Goal: Contribute content

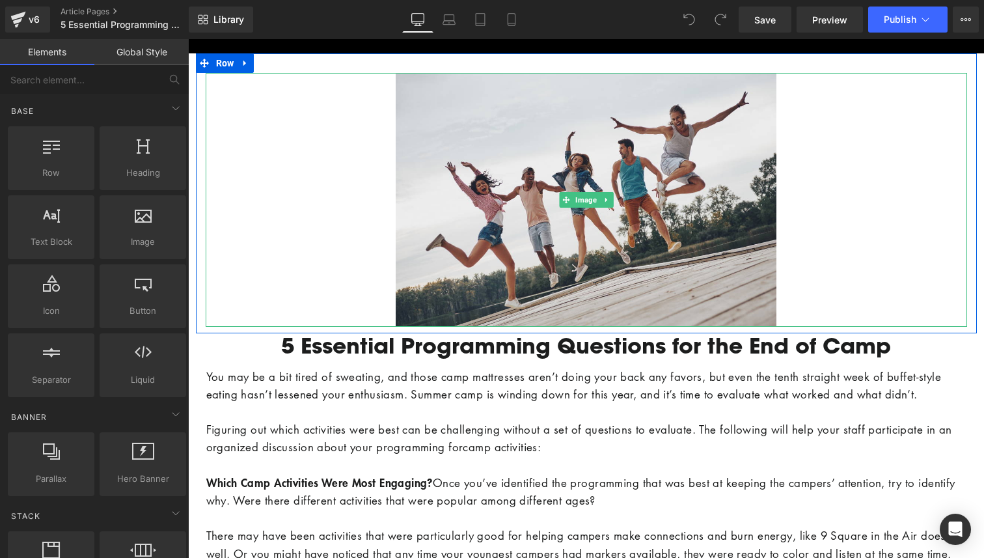
scroll to position [85, 0]
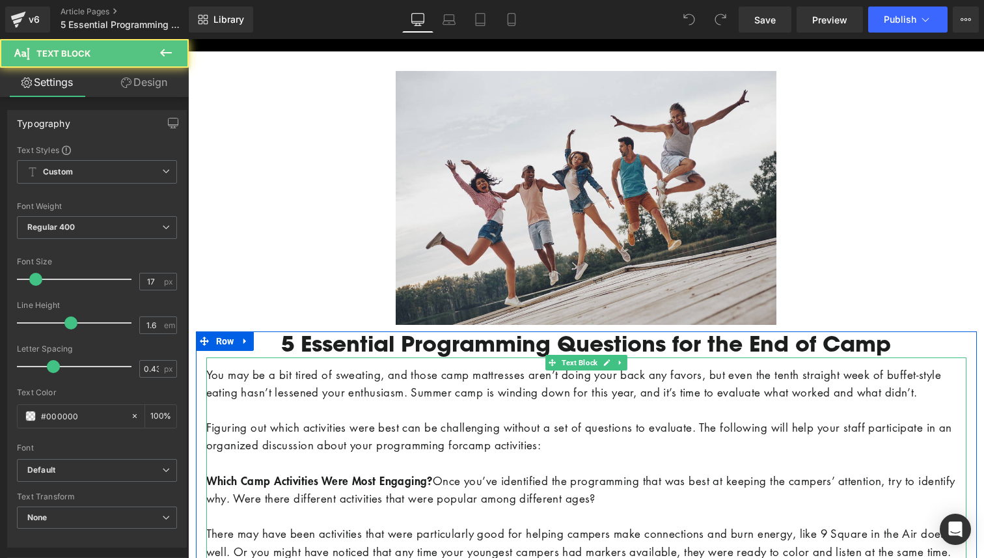
click at [355, 379] on p "You may be a bit tired of sweating, and those camp mattresses aren’t doing your…" at bounding box center [586, 383] width 760 height 35
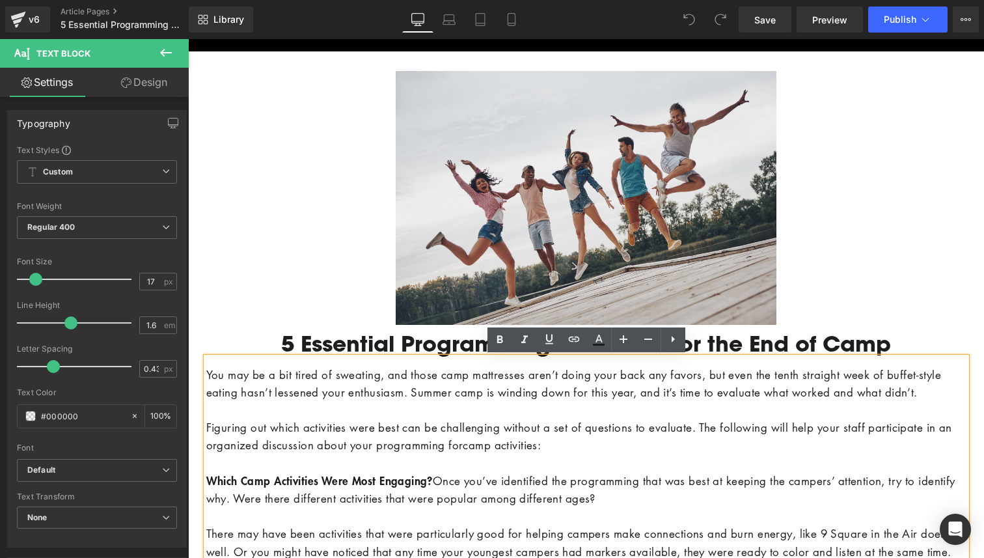
click at [355, 379] on p "You may be a bit tired of sweating, and those camp mattresses aren’t doing your…" at bounding box center [586, 383] width 760 height 35
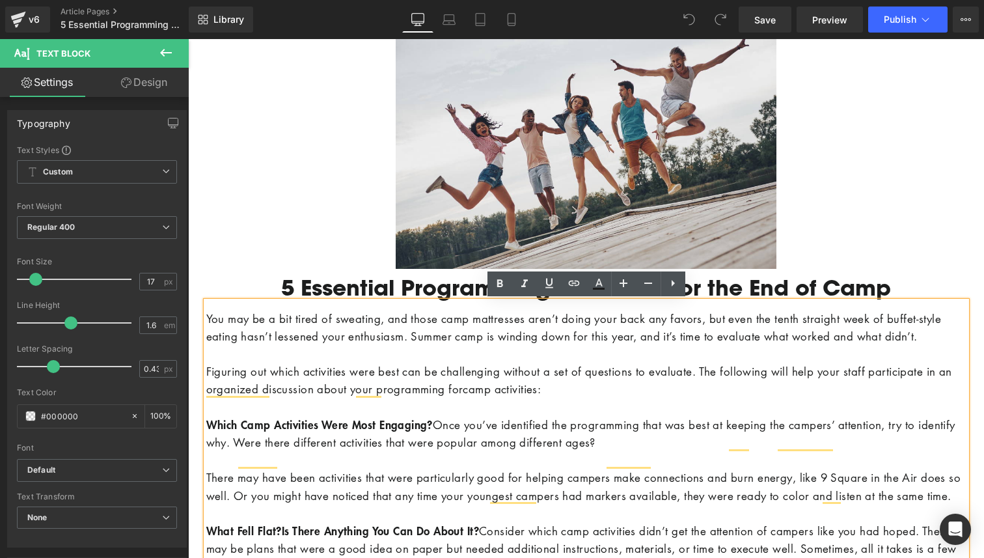
scroll to position [138, 0]
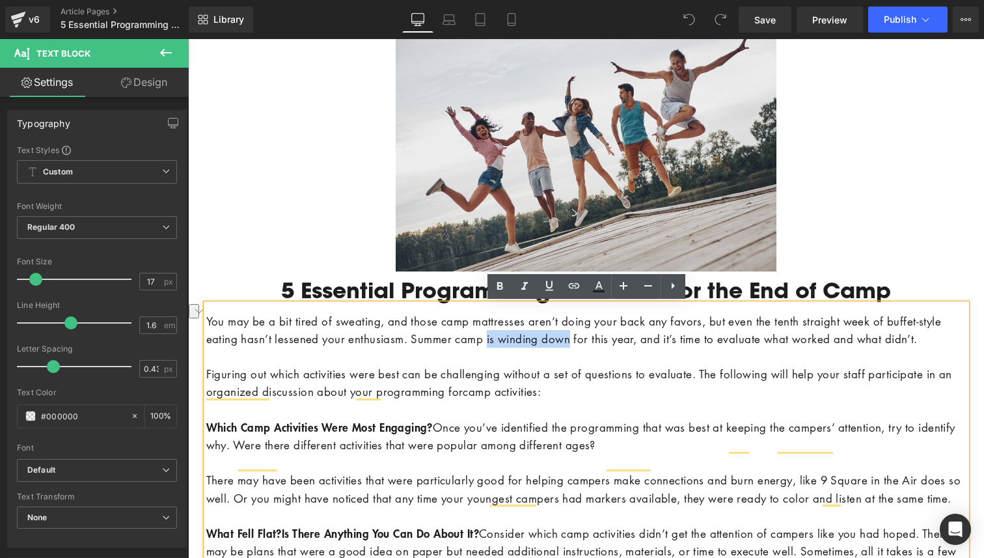
drag, startPoint x: 610, startPoint y: 339, endPoint x: 522, endPoint y: 339, distance: 88.5
click at [522, 340] on p "You may be a bit tired of sweating, and those camp mattresses aren’t doing your…" at bounding box center [586, 329] width 760 height 35
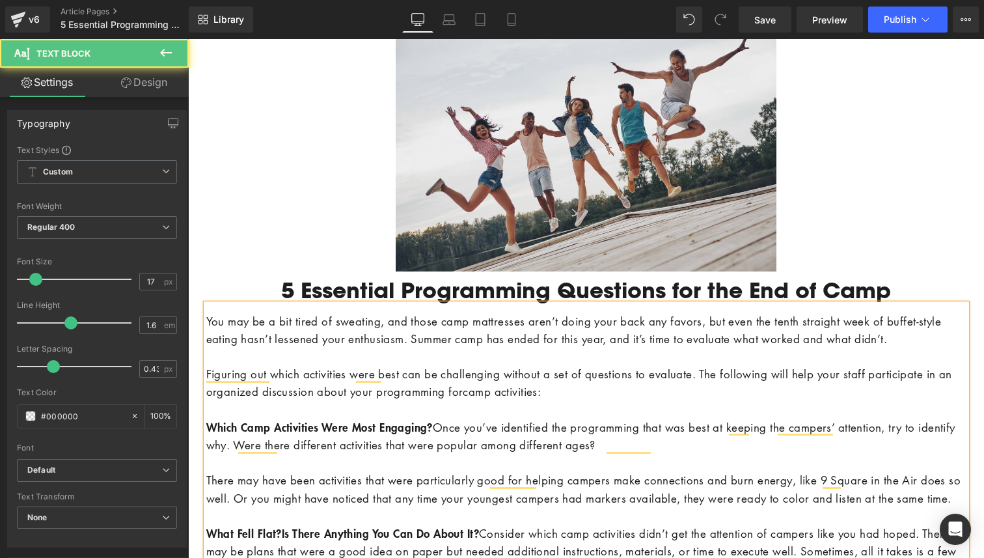
click at [211, 357] on p "To enrich screen reader interactions, please activate Accessibility in Grammarl…" at bounding box center [586, 357] width 760 height 18
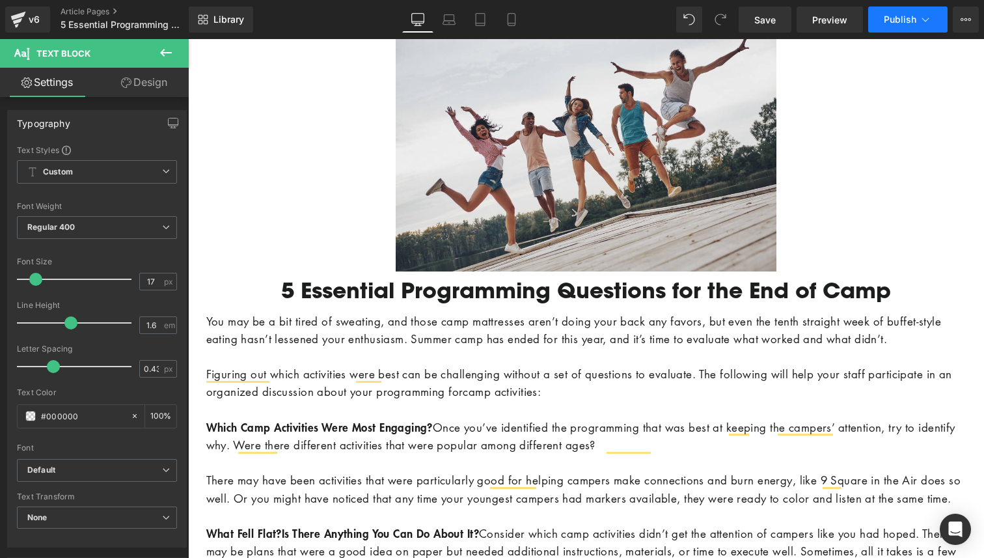
click at [886, 18] on span "Publish" at bounding box center [900, 19] width 33 height 10
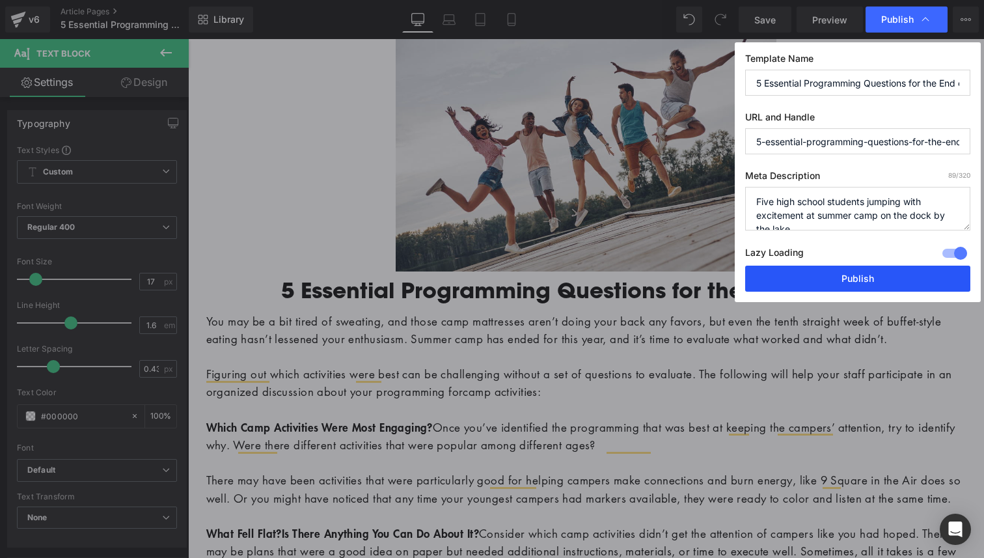
click at [823, 282] on button "Publish" at bounding box center [857, 279] width 225 height 26
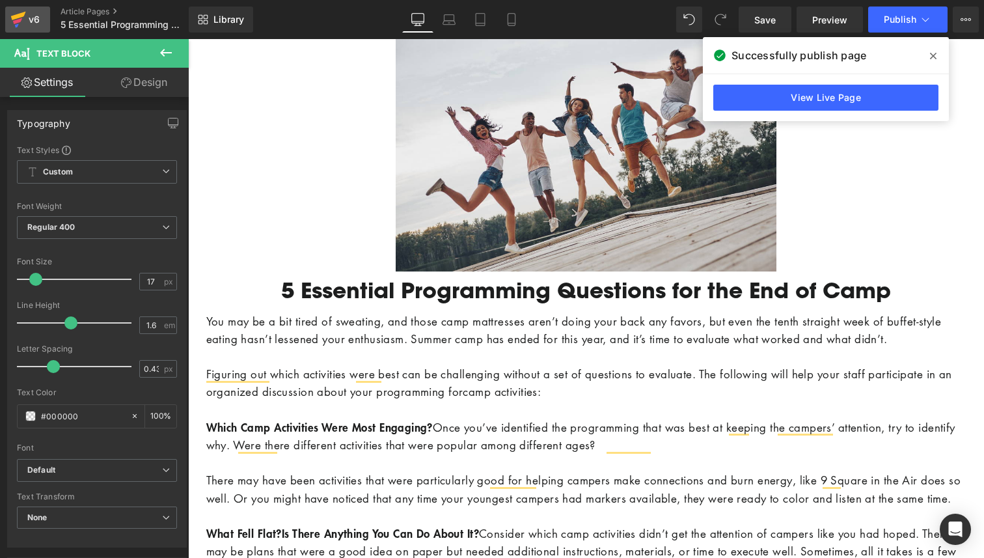
click at [20, 23] on icon at bounding box center [18, 19] width 16 height 33
